Goal: Task Accomplishment & Management: Use online tool/utility

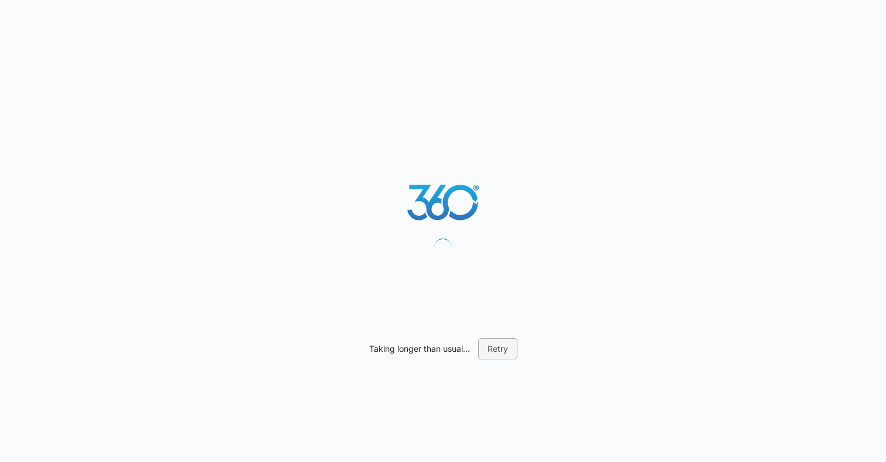
click at [501, 344] on button "Retry" at bounding box center [497, 348] width 39 height 21
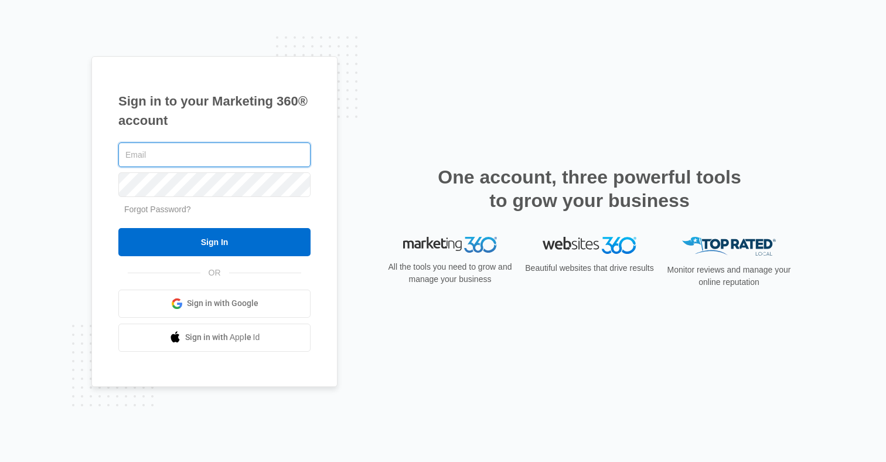
type input "[PERSON_NAME][EMAIL_ADDRESS][DOMAIN_NAME]"
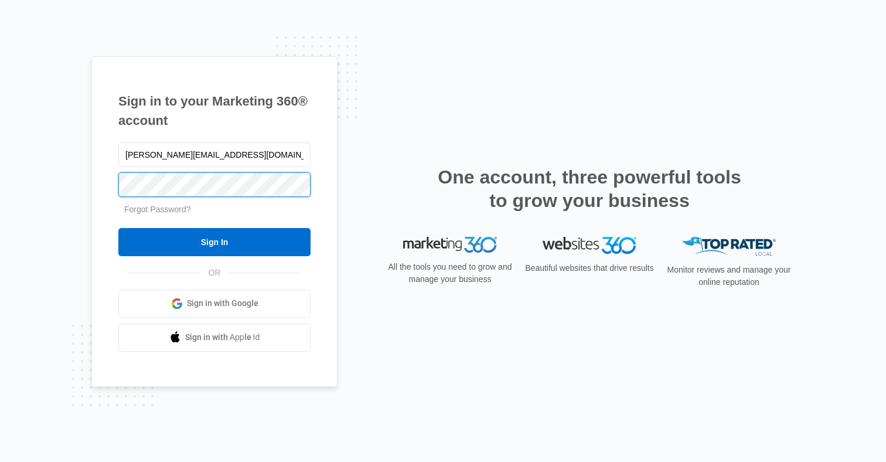
click at [214, 241] on input "Sign In" at bounding box center [214, 242] width 192 height 28
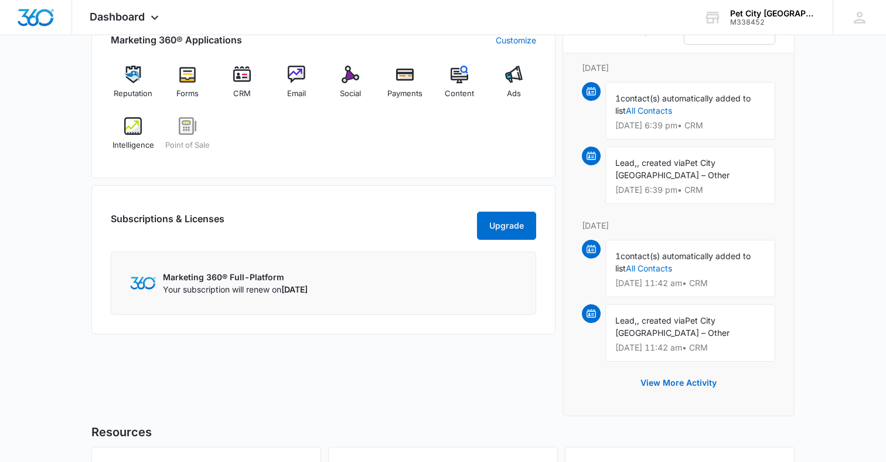
scroll to position [759, 0]
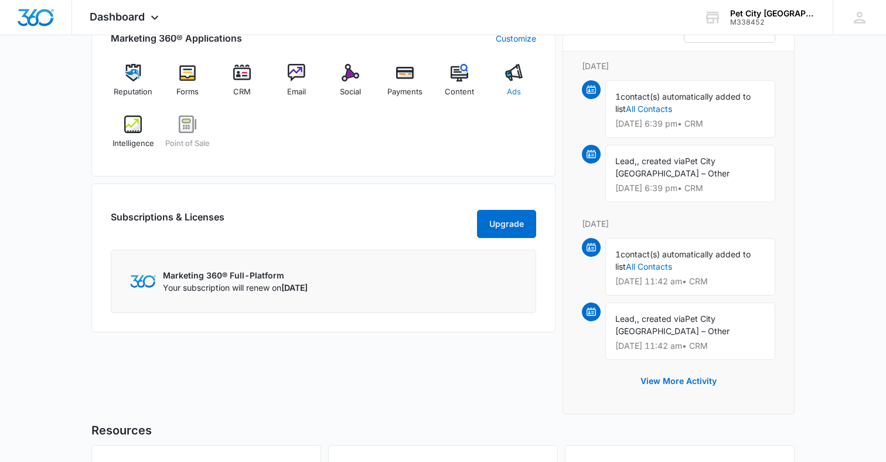
click at [519, 88] on span "Ads" at bounding box center [514, 92] width 14 height 12
click at [512, 97] on div "Ads" at bounding box center [513, 85] width 45 height 42
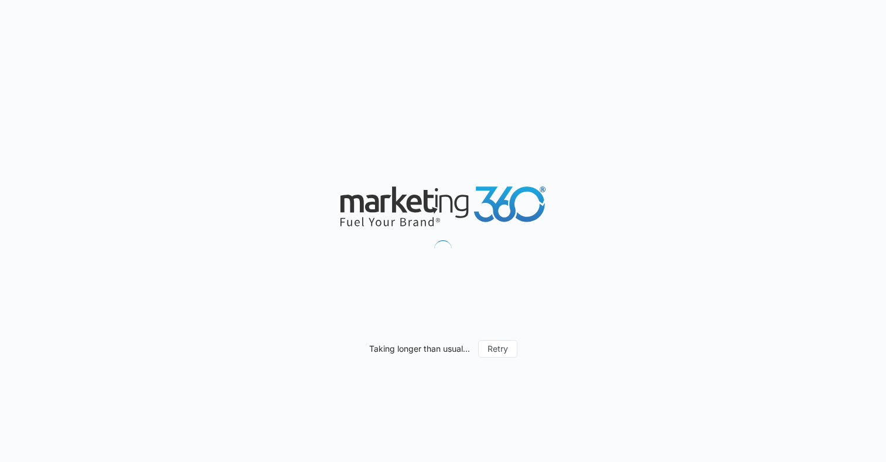
type input "09/09/2025"
type input "10/09/2025"
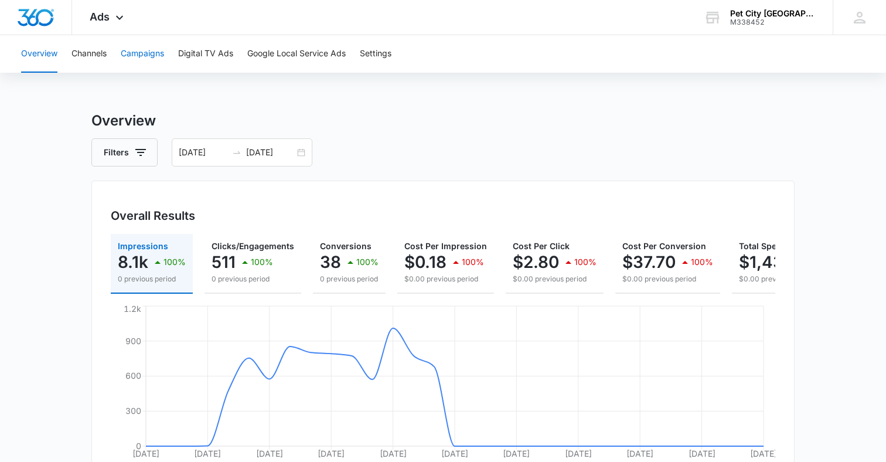
click at [145, 65] on button "Campaigns" at bounding box center [142, 53] width 43 height 37
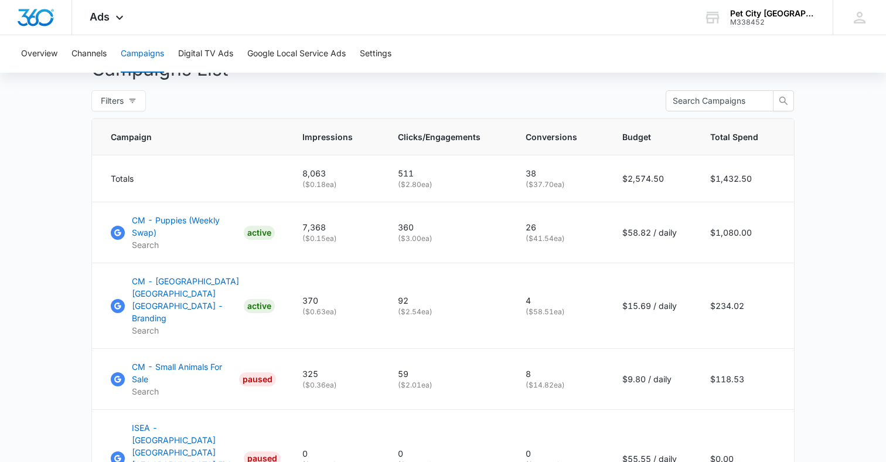
scroll to position [460, 0]
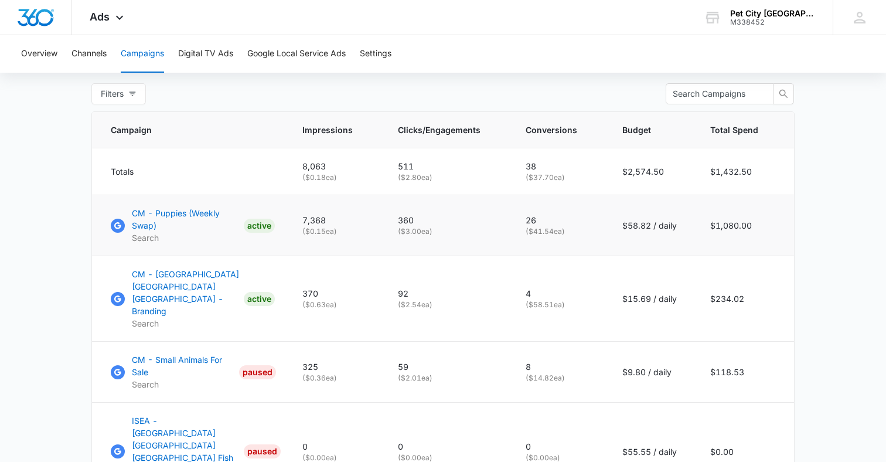
click at [166, 218] on p "CM - Puppies (Weekly Swap)" at bounding box center [185, 219] width 107 height 25
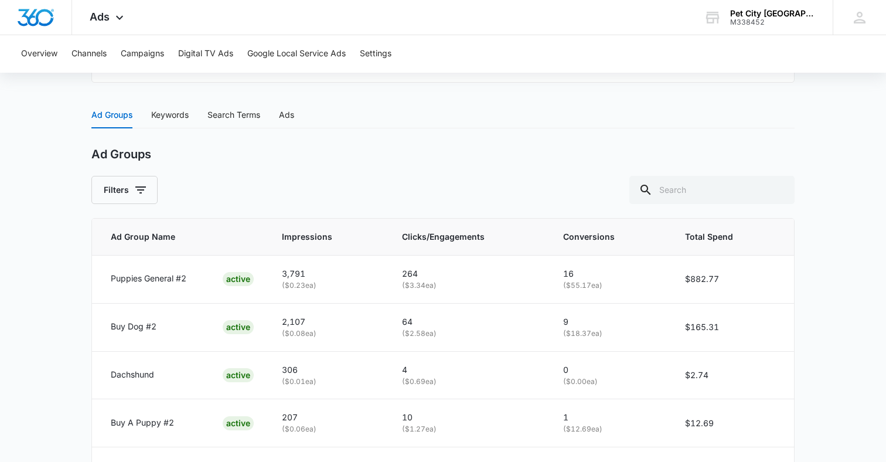
scroll to position [445, 0]
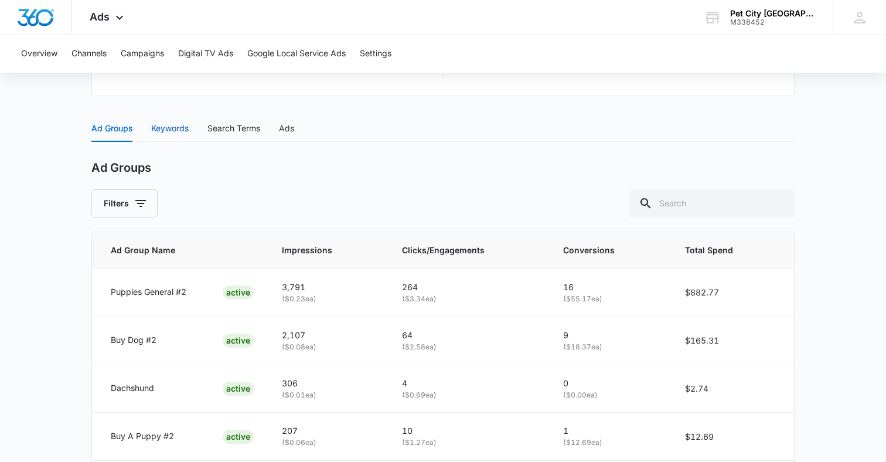
click at [180, 130] on div "Keywords" at bounding box center [169, 128] width 37 height 13
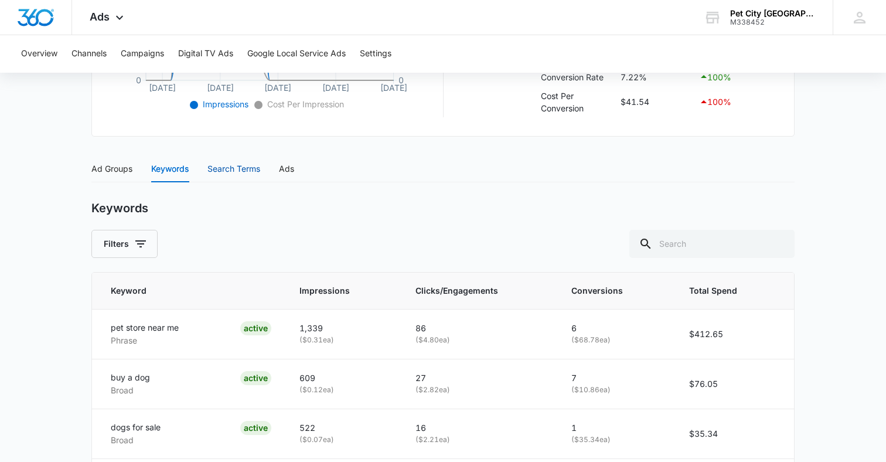
click at [223, 170] on div "Search Terms" at bounding box center [233, 168] width 53 height 13
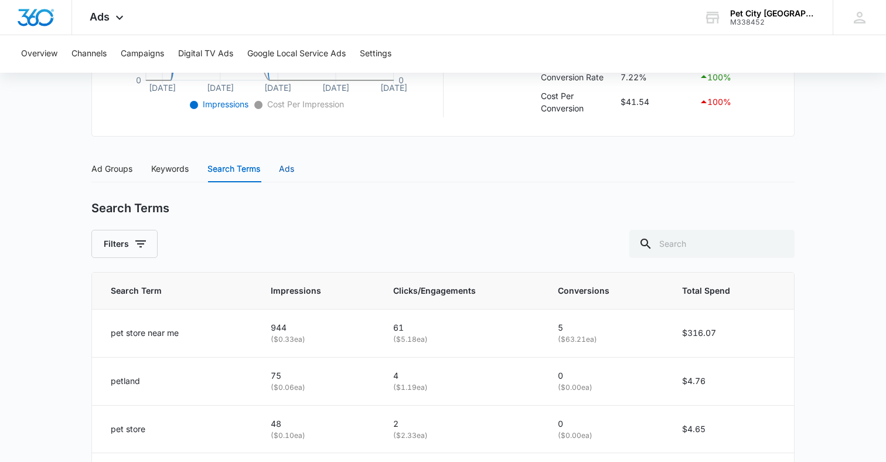
click at [289, 171] on div "Ads" at bounding box center [286, 168] width 15 height 13
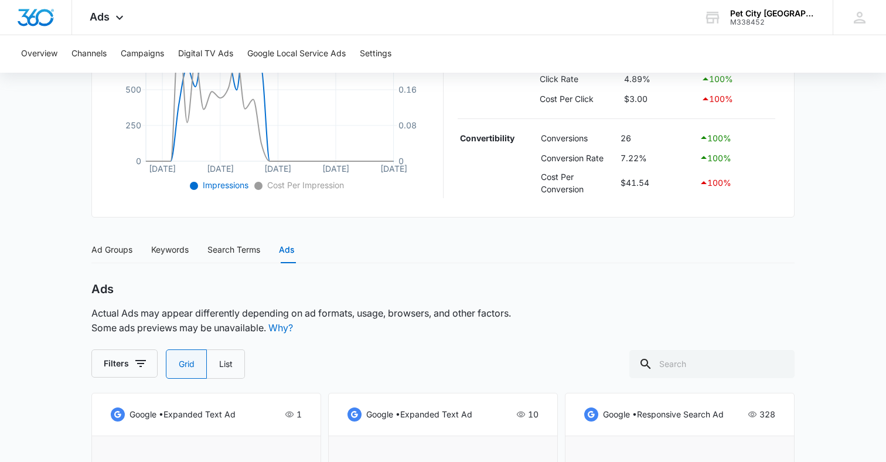
scroll to position [323, 0]
click at [233, 251] on div "Search Terms" at bounding box center [233, 250] width 53 height 13
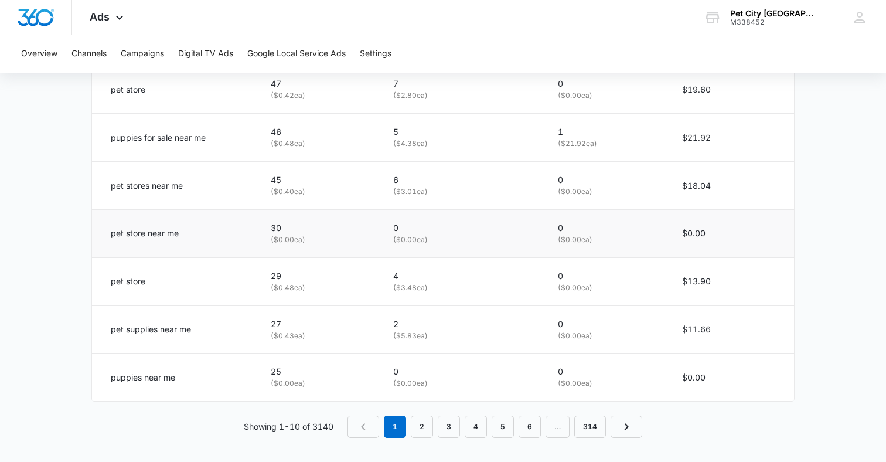
scroll to position [791, 0]
click at [780, 1] on div "Pet City Houston M338452 Your Accounts View All" at bounding box center [759, 17] width 146 height 35
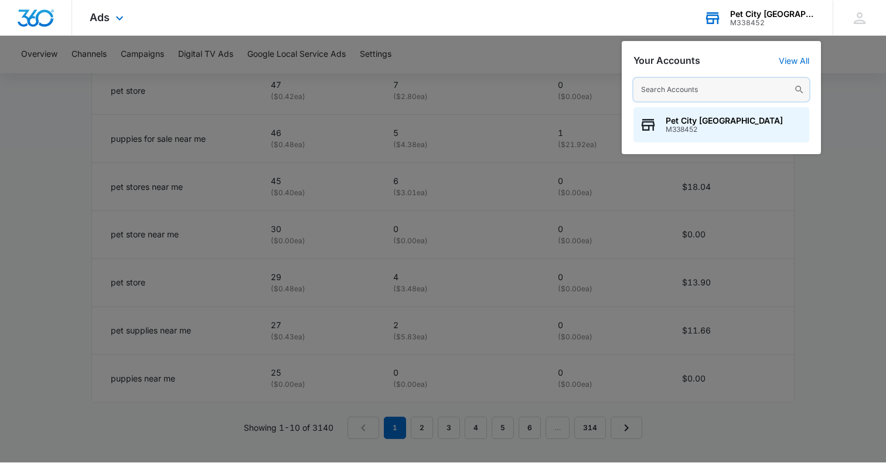
scroll to position [790, 0]
